Goal: Register for event/course

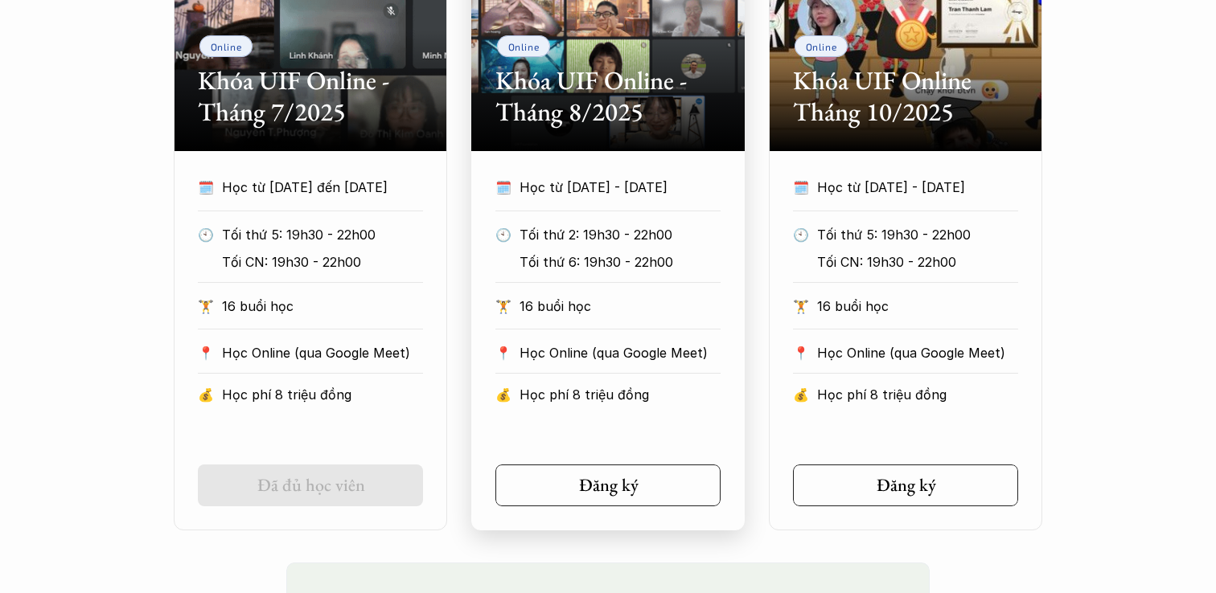
scroll to position [924, 0]
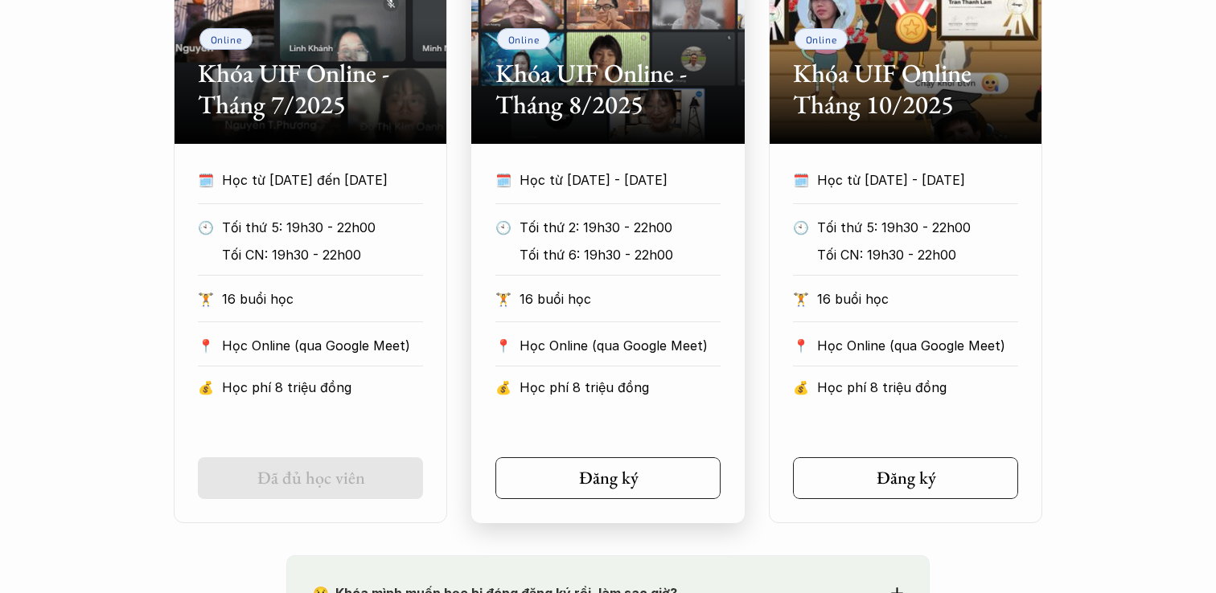
click at [678, 106] on h2 "Khóa UIF Online - Tháng 8/2025" at bounding box center [607, 89] width 225 height 62
click at [644, 458] on link "Đăng ký" at bounding box center [607, 479] width 225 height 42
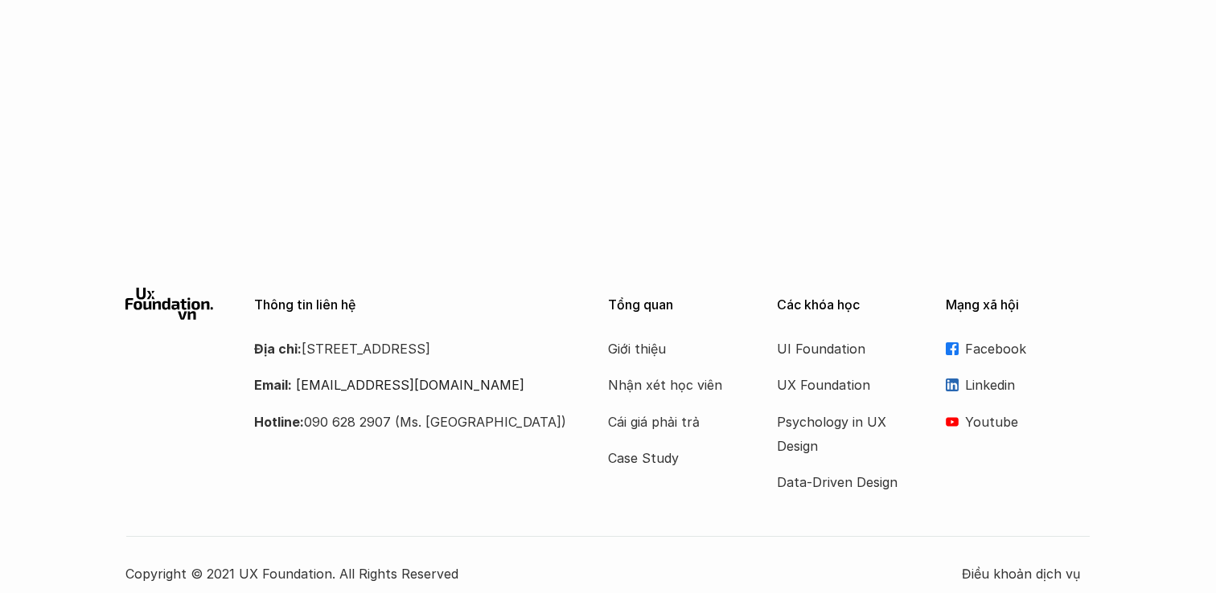
scroll to position [2748, 0]
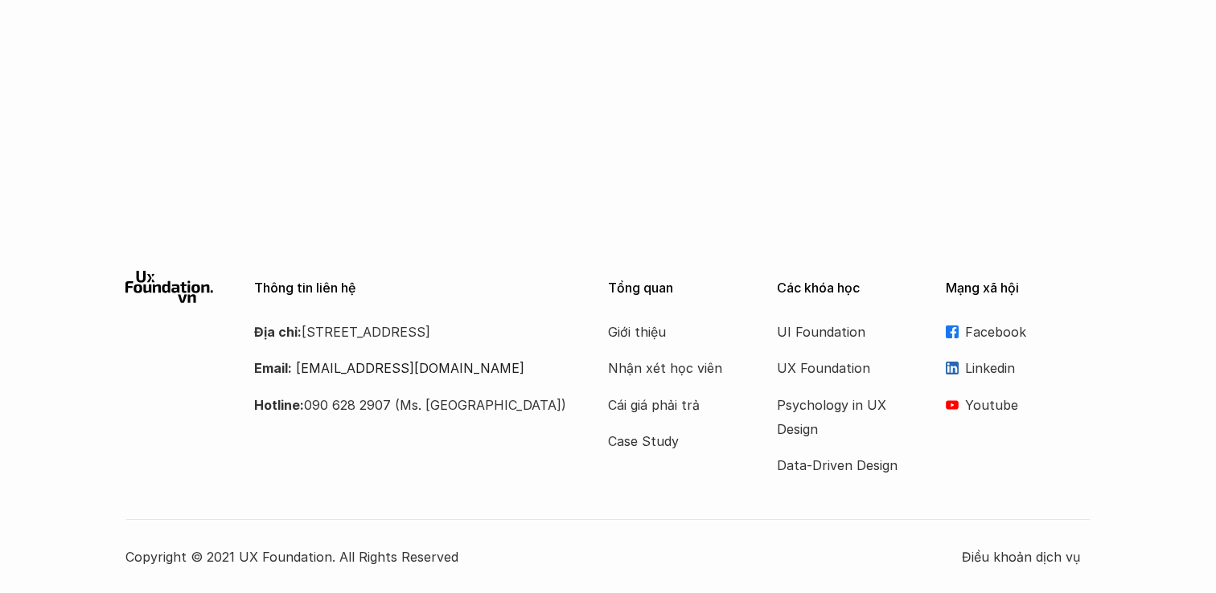
click at [966, 358] on p "Linkedin" at bounding box center [1027, 368] width 125 height 24
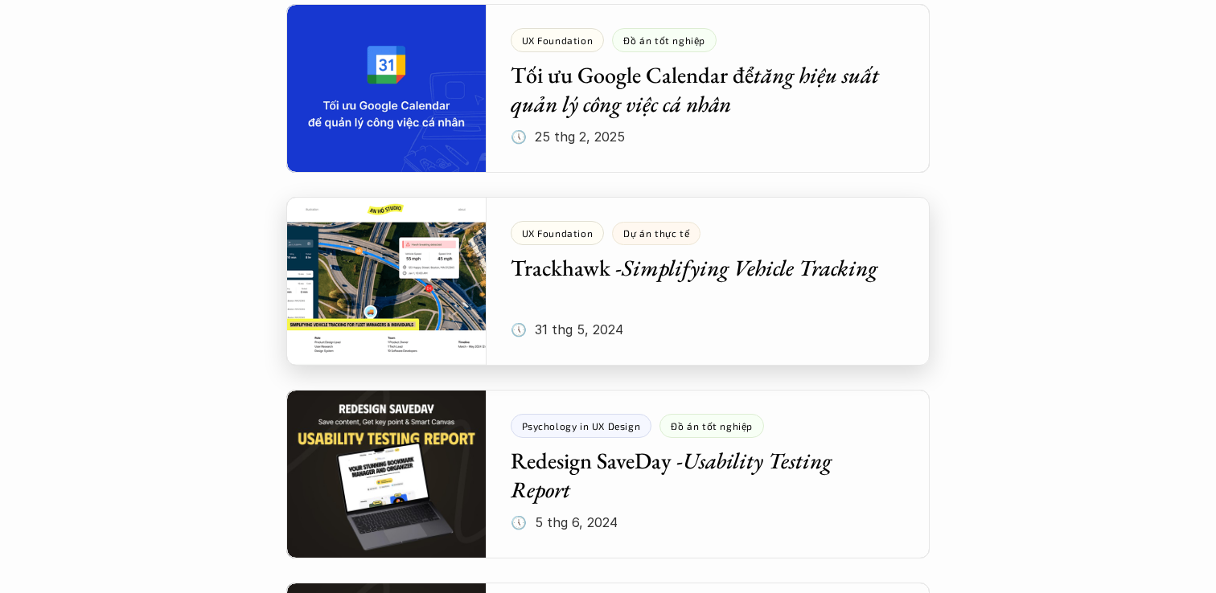
scroll to position [1143, 0]
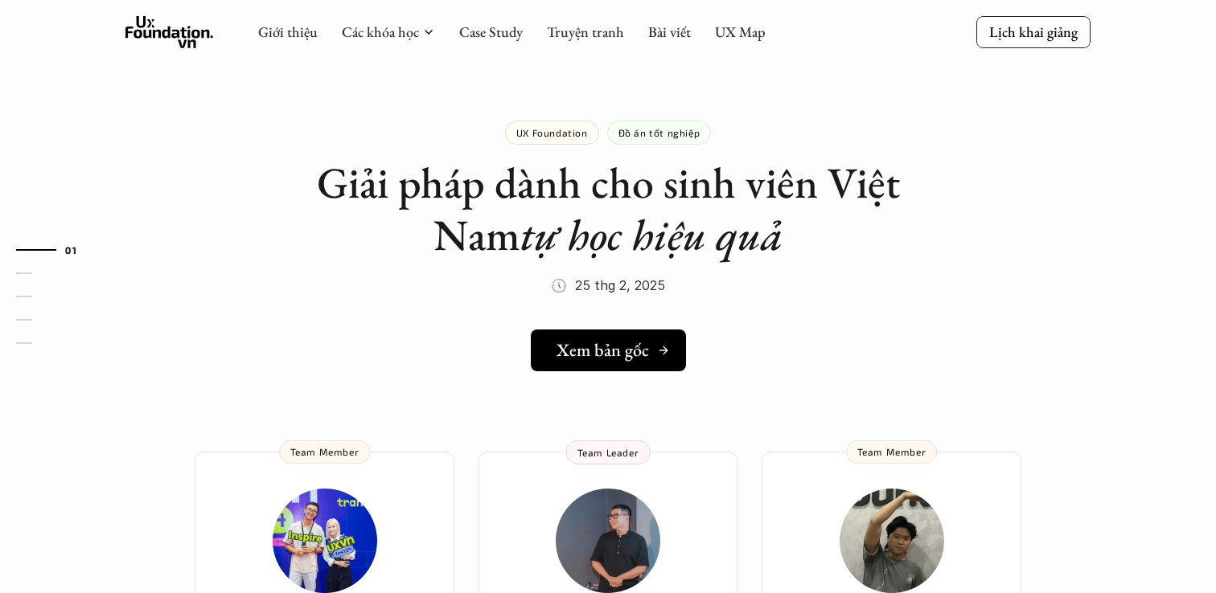
click at [643, 347] on h5 "Xem bản gốc" at bounding box center [602, 350] width 92 height 21
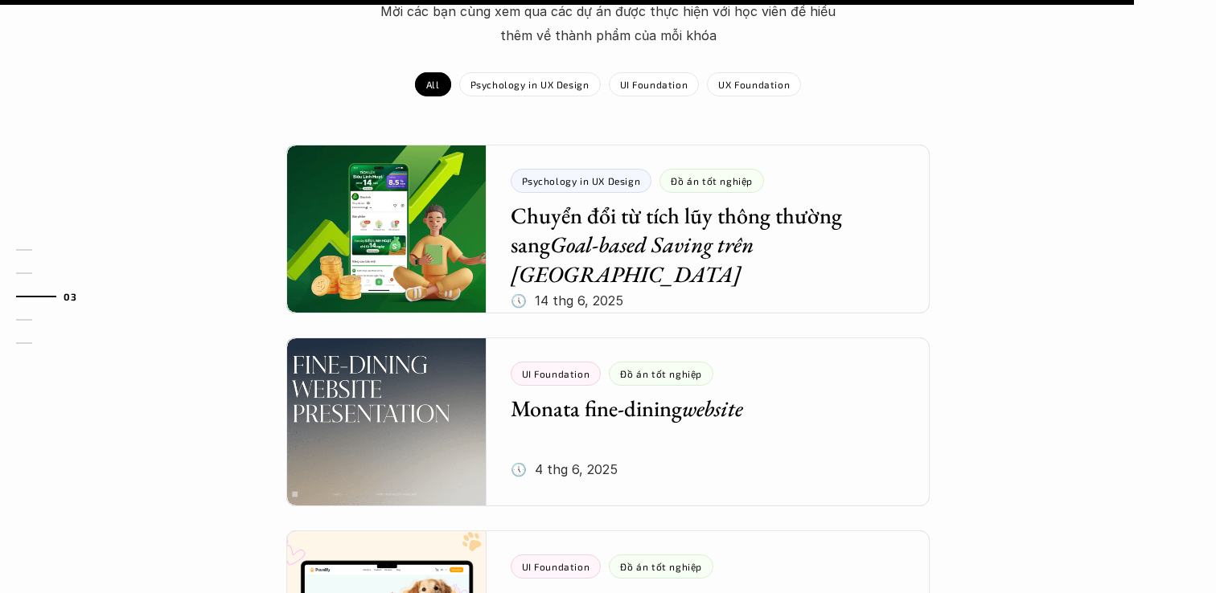
scroll to position [1868, 0]
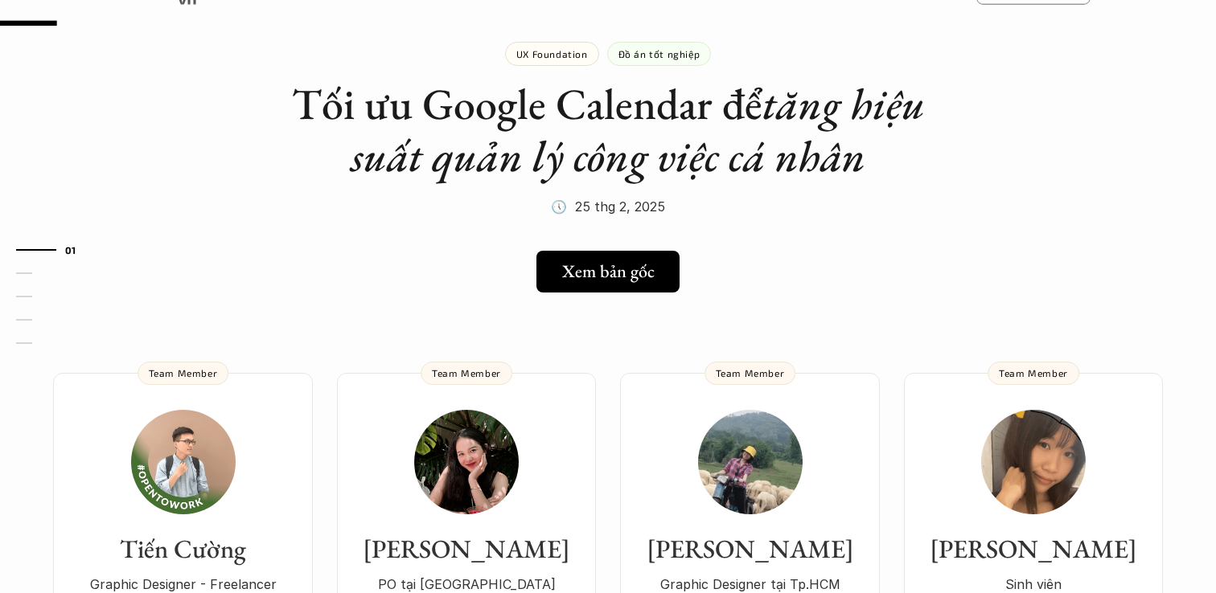
scroll to position [95, 0]
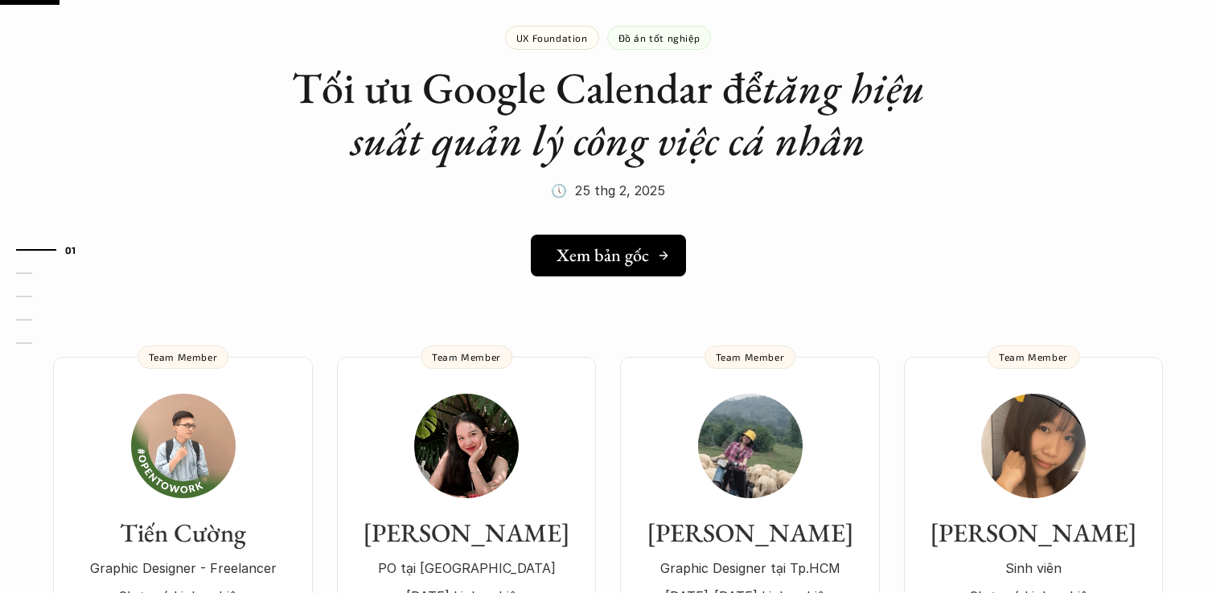
click at [636, 259] on h5 "Xem bản gốc" at bounding box center [602, 255] width 92 height 21
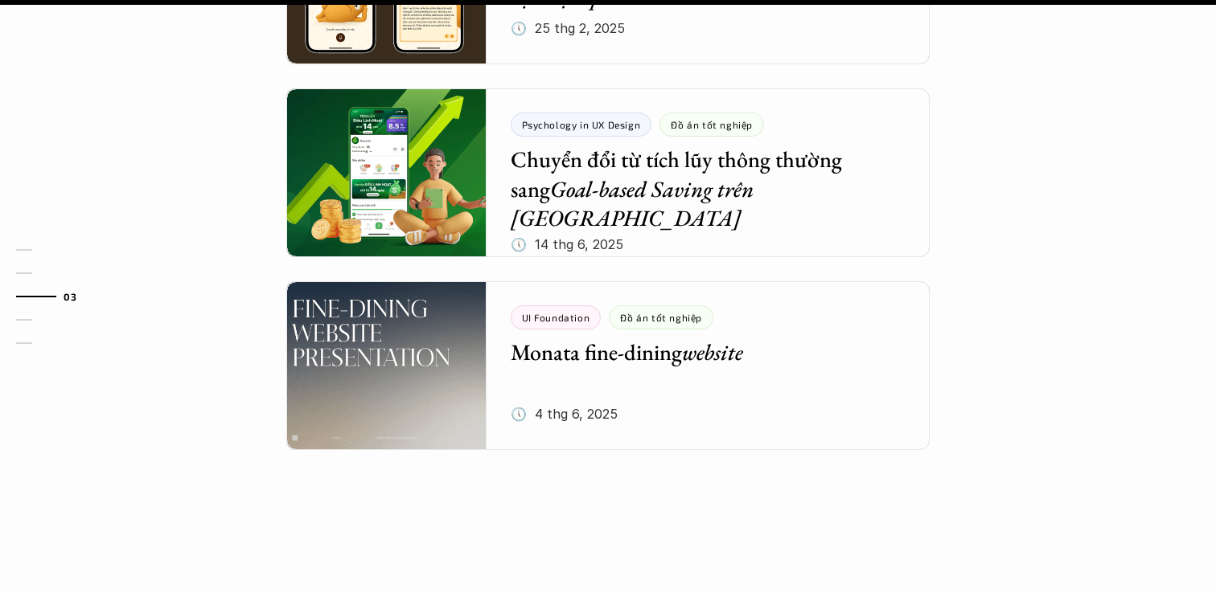
scroll to position [2015, 0]
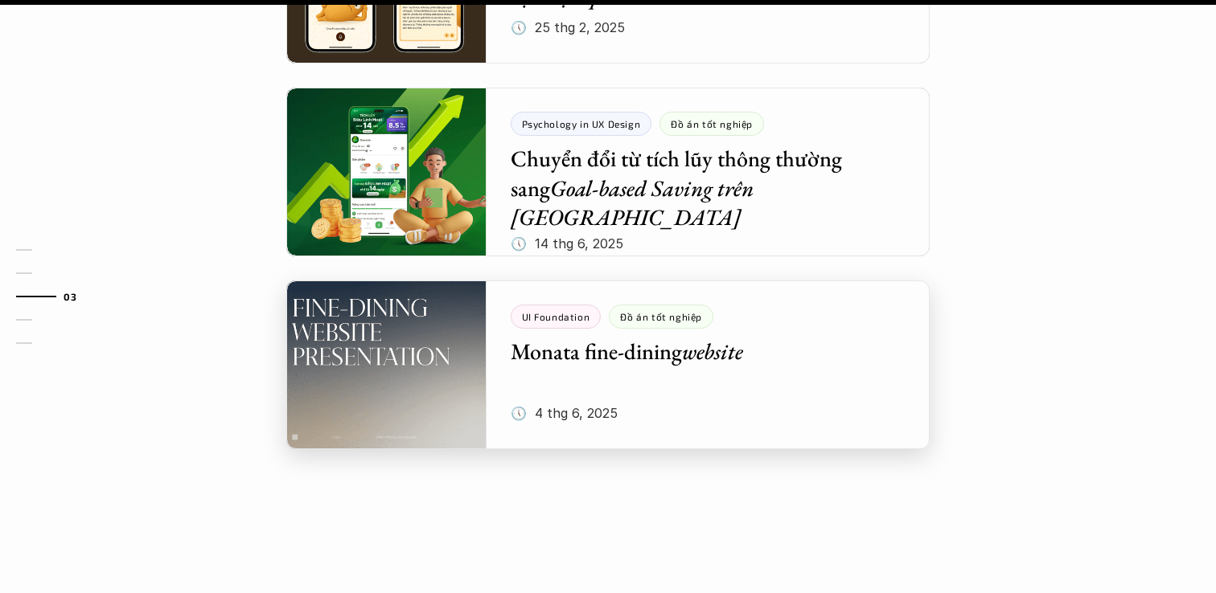
click at [778, 315] on div at bounding box center [607, 365] width 643 height 169
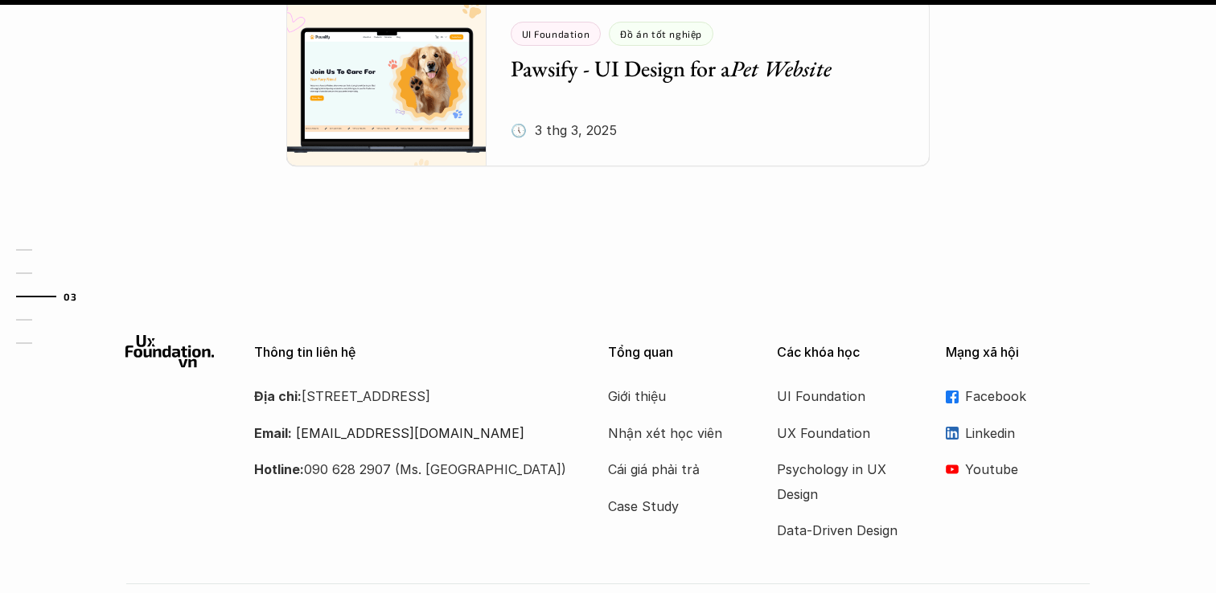
scroll to position [2107, 0]
